Goal: Information Seeking & Learning: Understand process/instructions

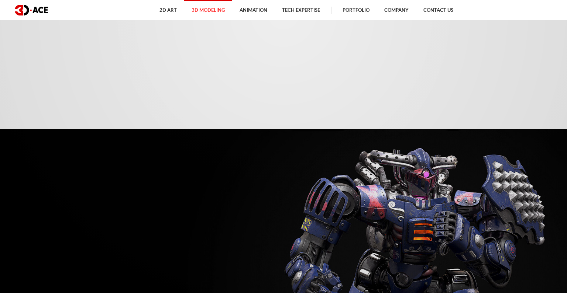
scroll to position [871, 0]
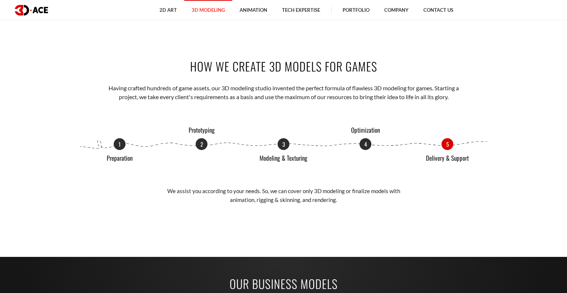
click at [338, 92] on p "Having crafted hundreds of game assets, our 3D modeling studio invented the per…" at bounding box center [284, 93] width 364 height 18
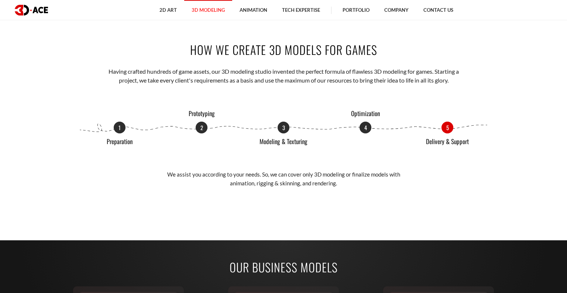
scroll to position [884, 0]
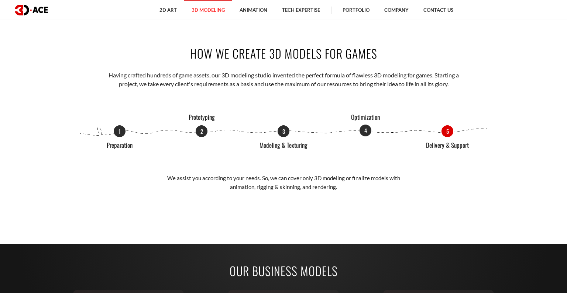
click at [366, 131] on p "4" at bounding box center [365, 131] width 12 height 12
click at [444, 133] on p "5" at bounding box center [447, 131] width 12 height 12
click at [120, 130] on p "1" at bounding box center [120, 131] width 12 height 12
click at [204, 125] on div "1 Preparation 2 Prototyping 3 Modeling & Texturing 4 Optimization 5 Delivery & …" at bounding box center [284, 131] width 410 height 12
click at [200, 131] on p "2" at bounding box center [202, 131] width 12 height 12
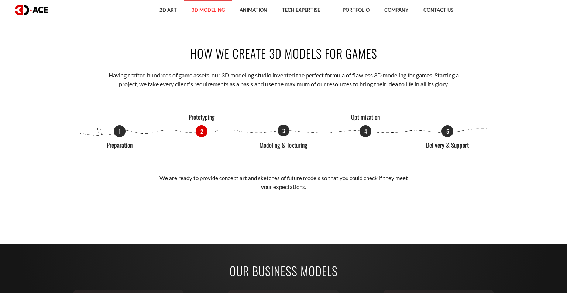
click at [280, 130] on p "3" at bounding box center [284, 131] width 12 height 12
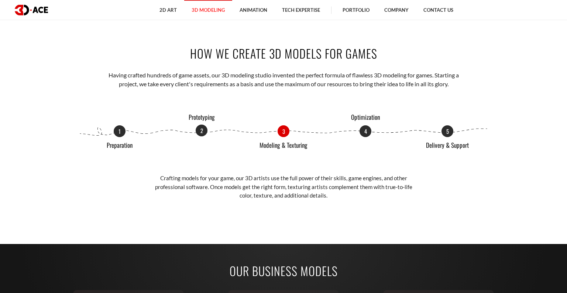
click at [200, 134] on p "2" at bounding box center [202, 131] width 12 height 12
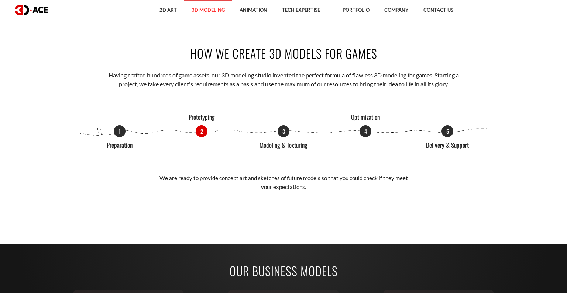
click at [292, 132] on div "1 Preparation 2 Prototyping 3 Modeling & Texturing 4 Optimization 5 Delivery & …" at bounding box center [284, 131] width 410 height 12
click at [283, 132] on p "3" at bounding box center [284, 131] width 12 height 12
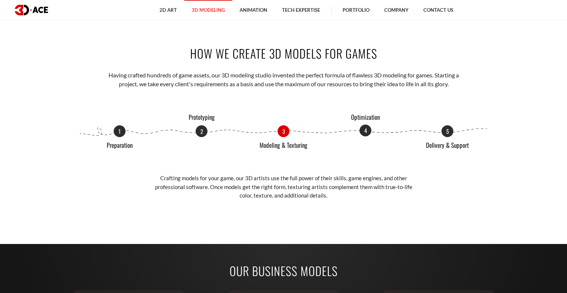
click at [366, 134] on p "4" at bounding box center [365, 131] width 12 height 12
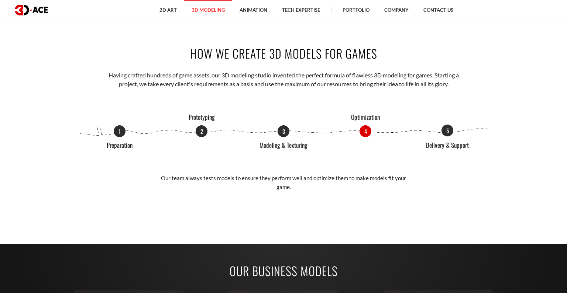
click at [446, 132] on p "5" at bounding box center [447, 131] width 12 height 12
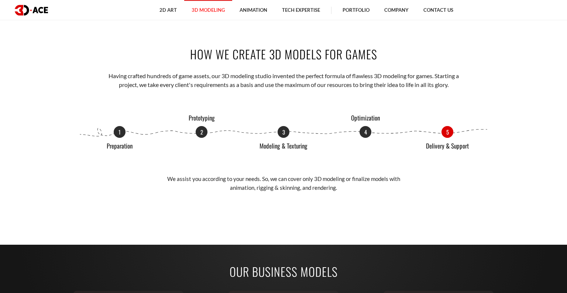
scroll to position [883, 0]
click at [531, 51] on section "How We Create 3D Models for Games Having crafted hundreds of game assets, our 3…" at bounding box center [283, 124] width 567 height 200
